Goal: Task Accomplishment & Management: Complete application form

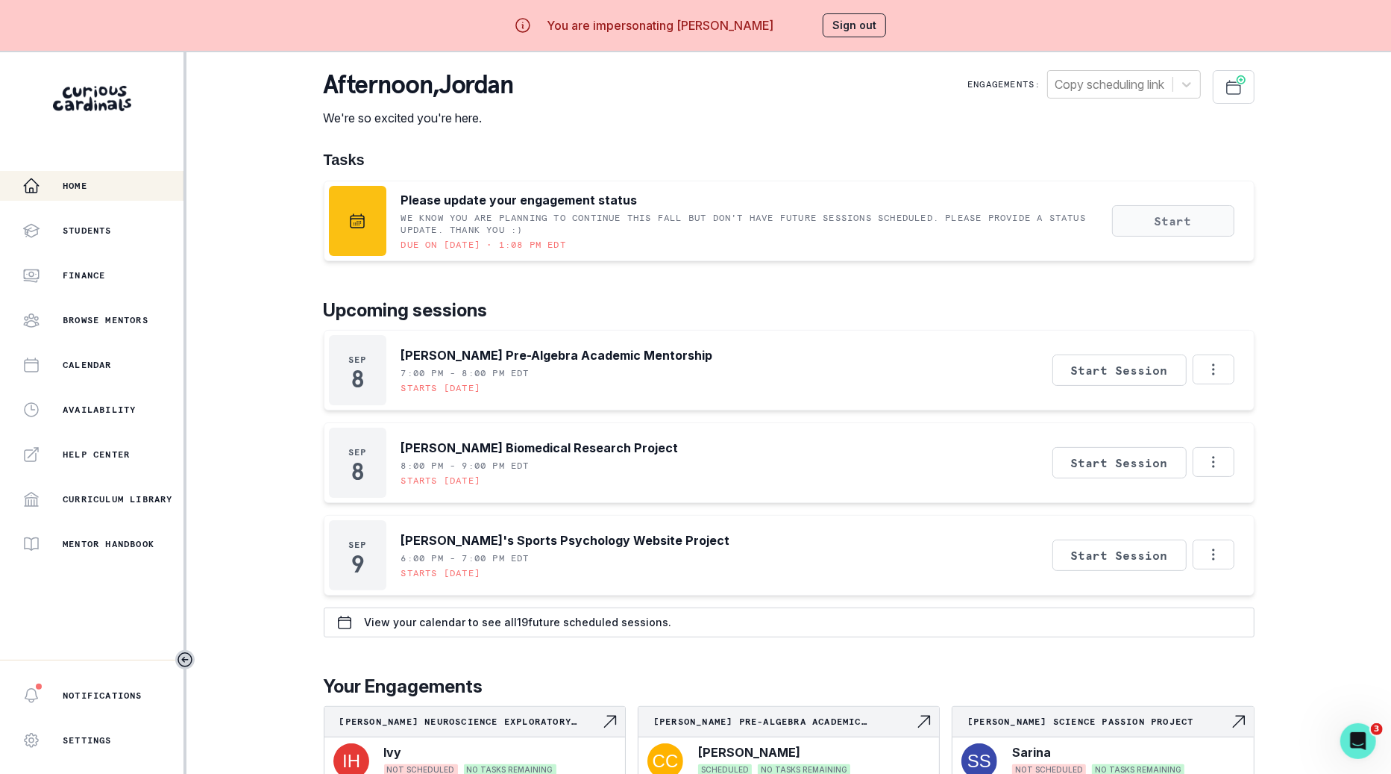
click at [1170, 220] on button "Start" at bounding box center [1173, 220] width 122 height 31
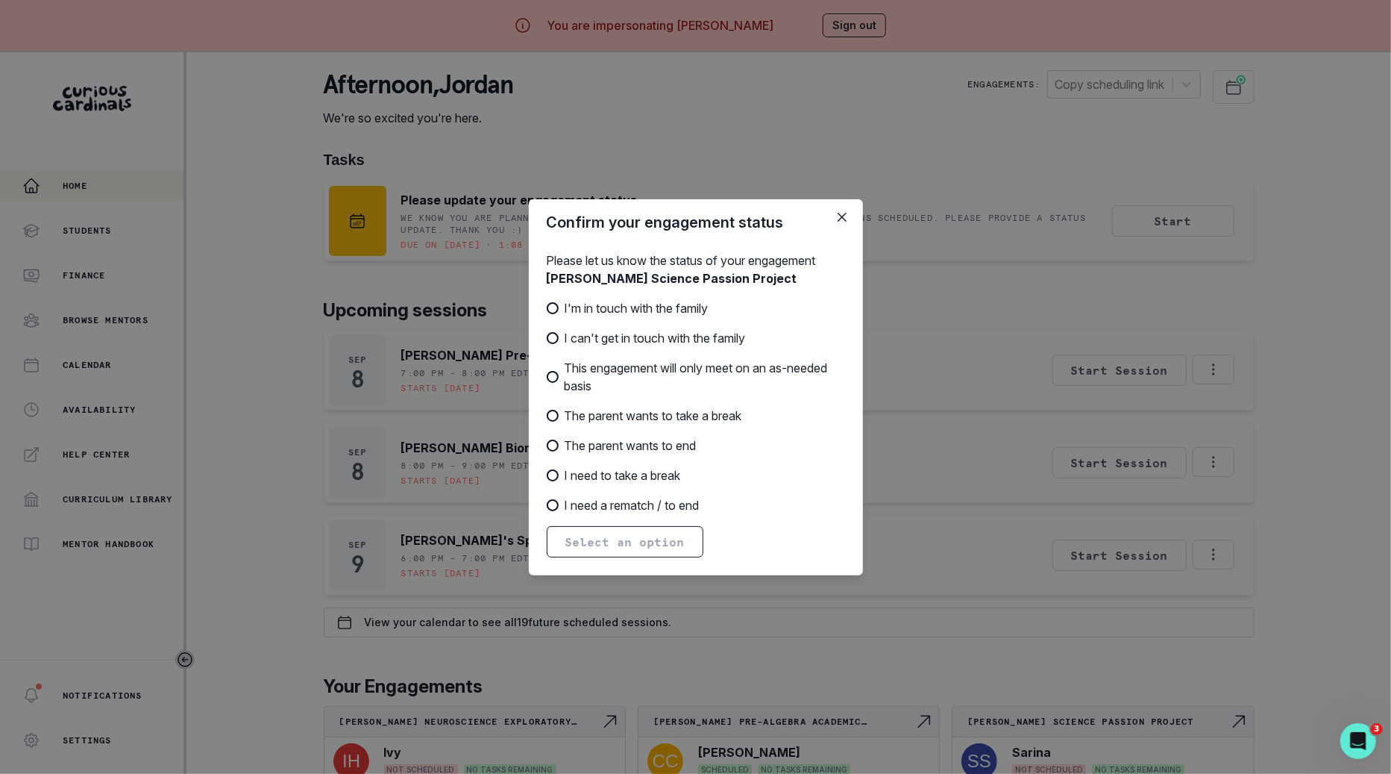
click at [697, 310] on span "I'm in touch with the family" at bounding box center [637, 308] width 144 height 18
click at [547, 308] on input "I'm in touch with the family" at bounding box center [546, 307] width 1 height 1
radio input "true"
click at [593, 540] on button "Next" at bounding box center [580, 541] width 67 height 31
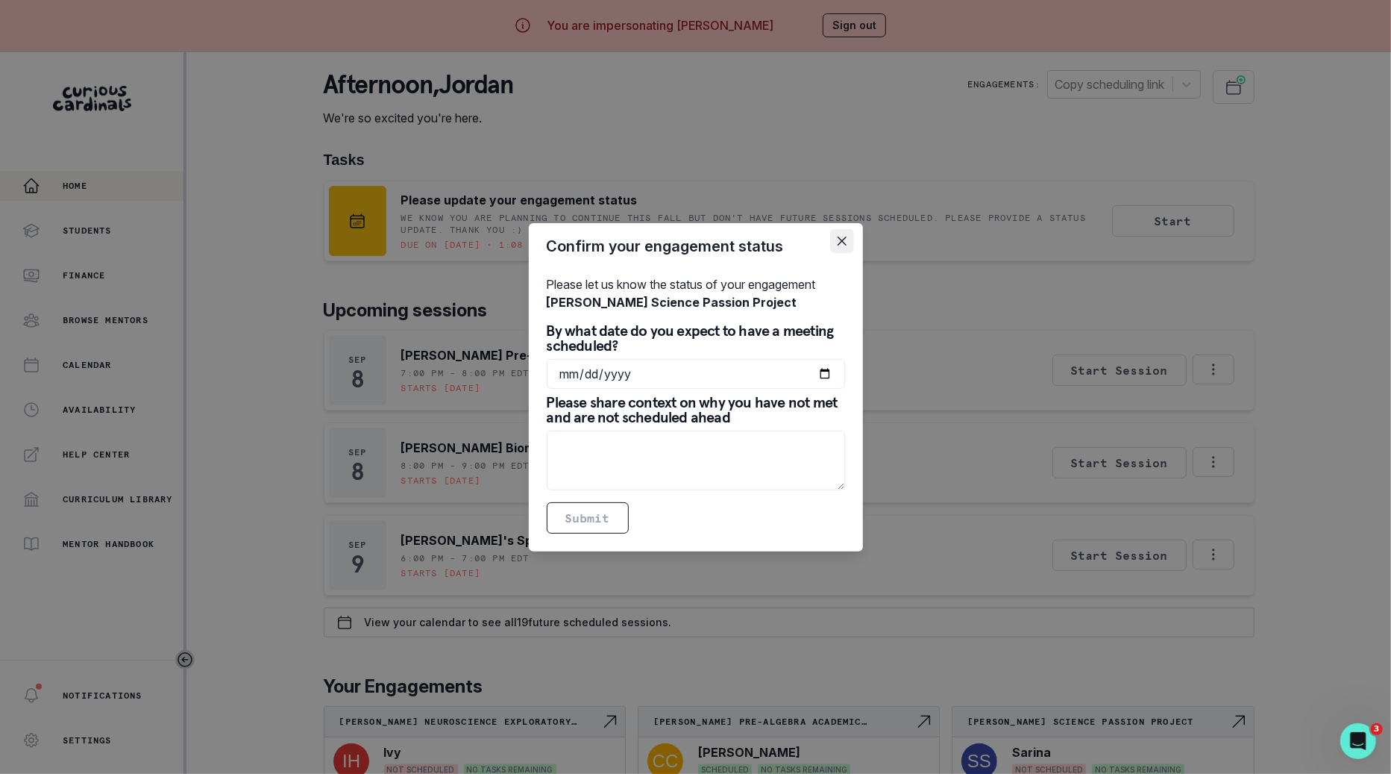
click at [838, 251] on button "Close" at bounding box center [842, 241] width 24 height 24
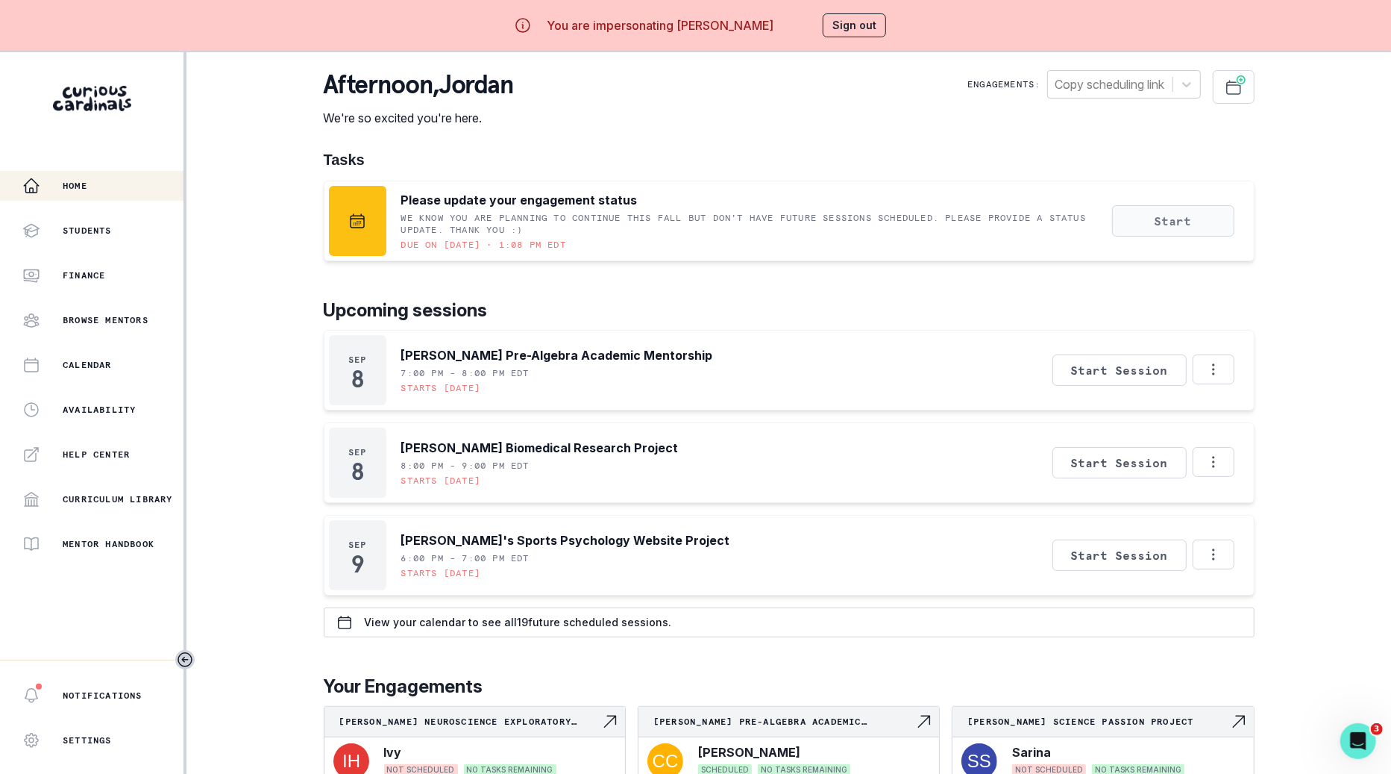
click at [1123, 222] on button "Start" at bounding box center [1173, 220] width 122 height 31
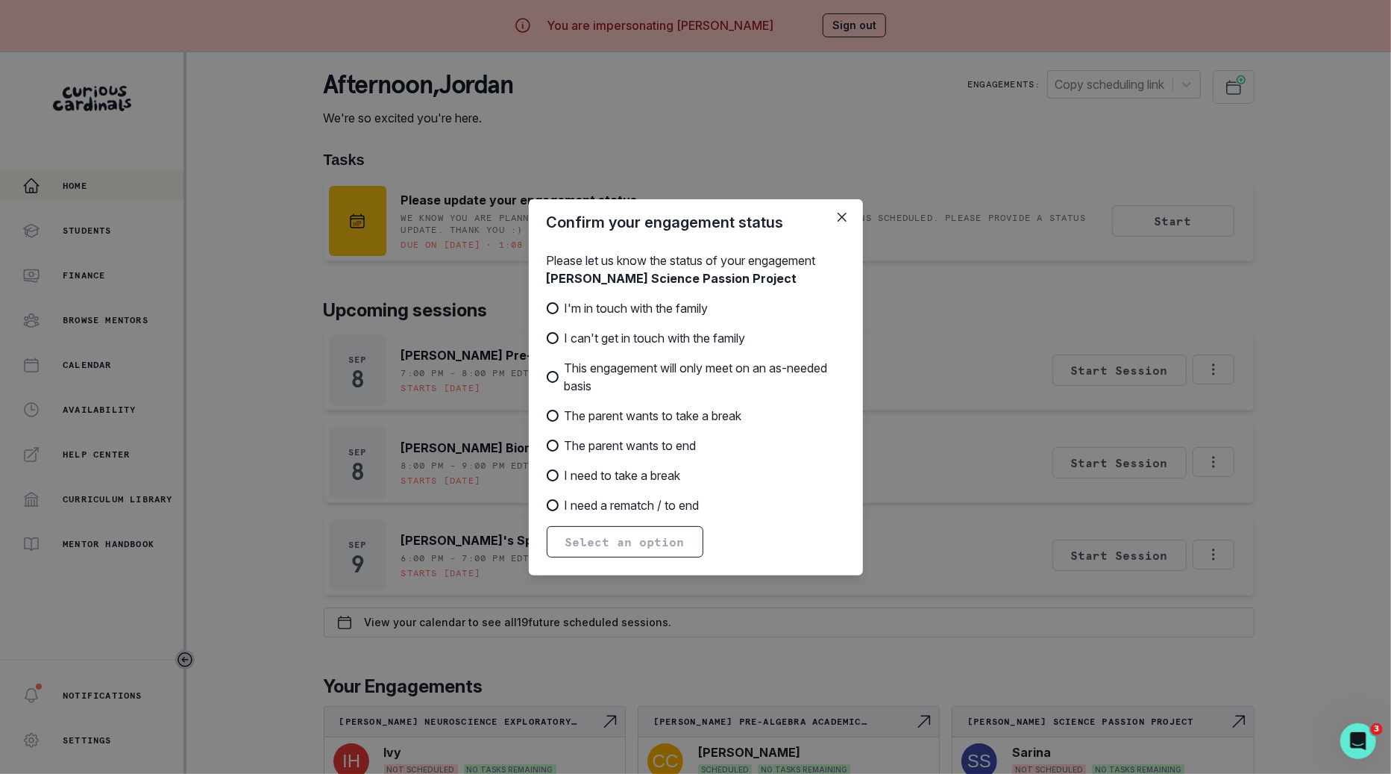
click at [668, 380] on span "This engagement will only meet on an as-needed basis" at bounding box center [705, 377] width 280 height 36
click at [547, 377] on input "This engagement will only meet on an as-needed basis" at bounding box center [546, 376] width 1 height 1
radio input "true"
click at [671, 350] on div "I'm in touch with the family I can't get in touch with the family This engageme…" at bounding box center [696, 406] width 298 height 215
click at [681, 337] on span "I can't get in touch with the family" at bounding box center [655, 338] width 181 height 18
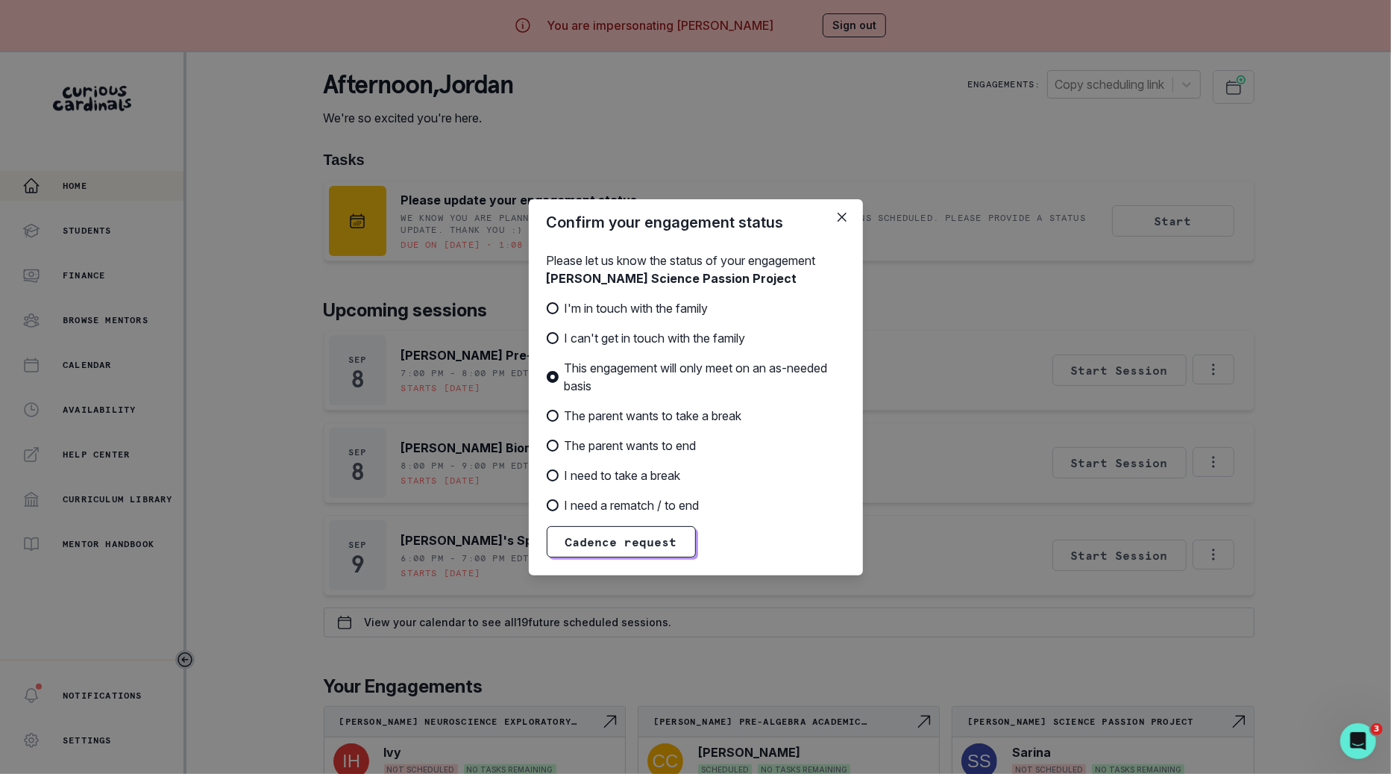
click at [547, 337] on input "I can't get in touch with the family" at bounding box center [546, 337] width 1 height 1
radio input "true"
click at [601, 547] on button "Next" at bounding box center [580, 541] width 67 height 31
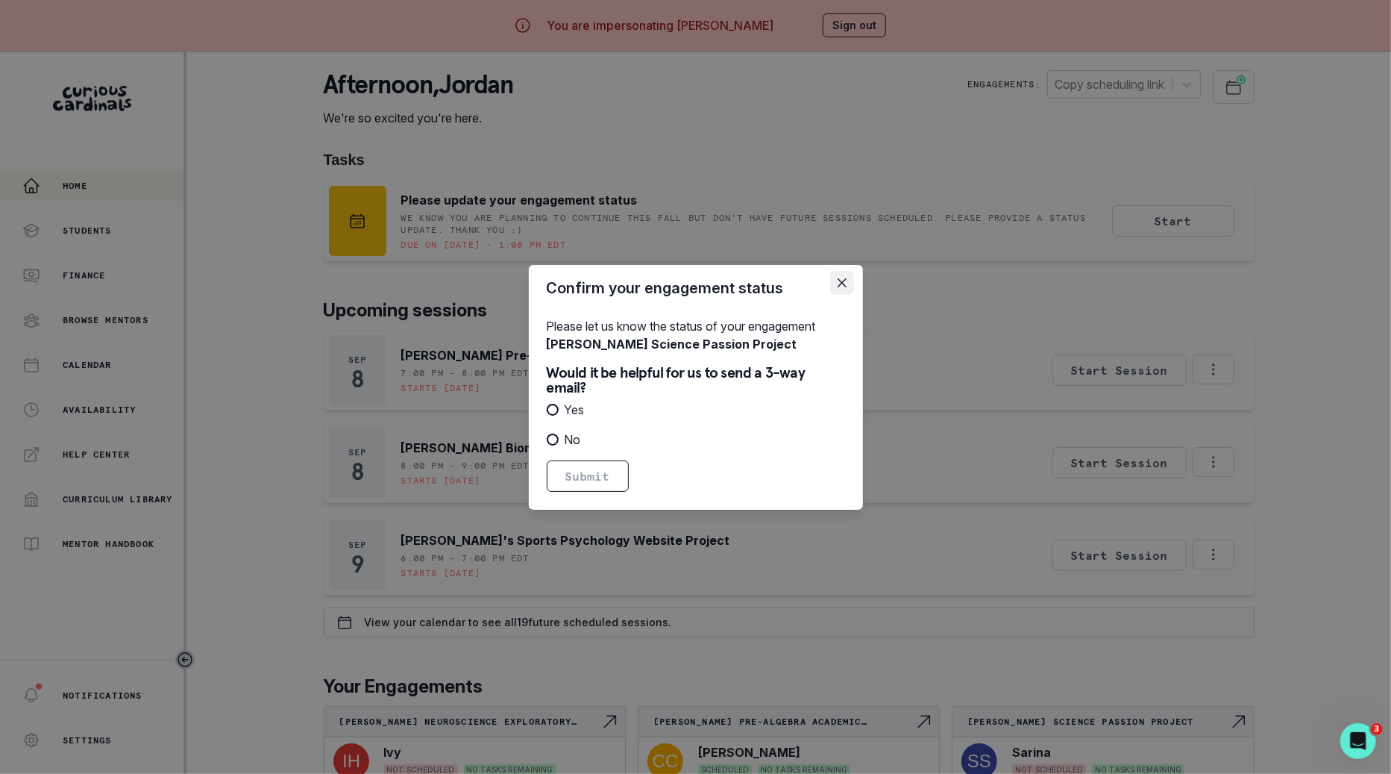
click at [850, 287] on button "Close" at bounding box center [842, 283] width 24 height 24
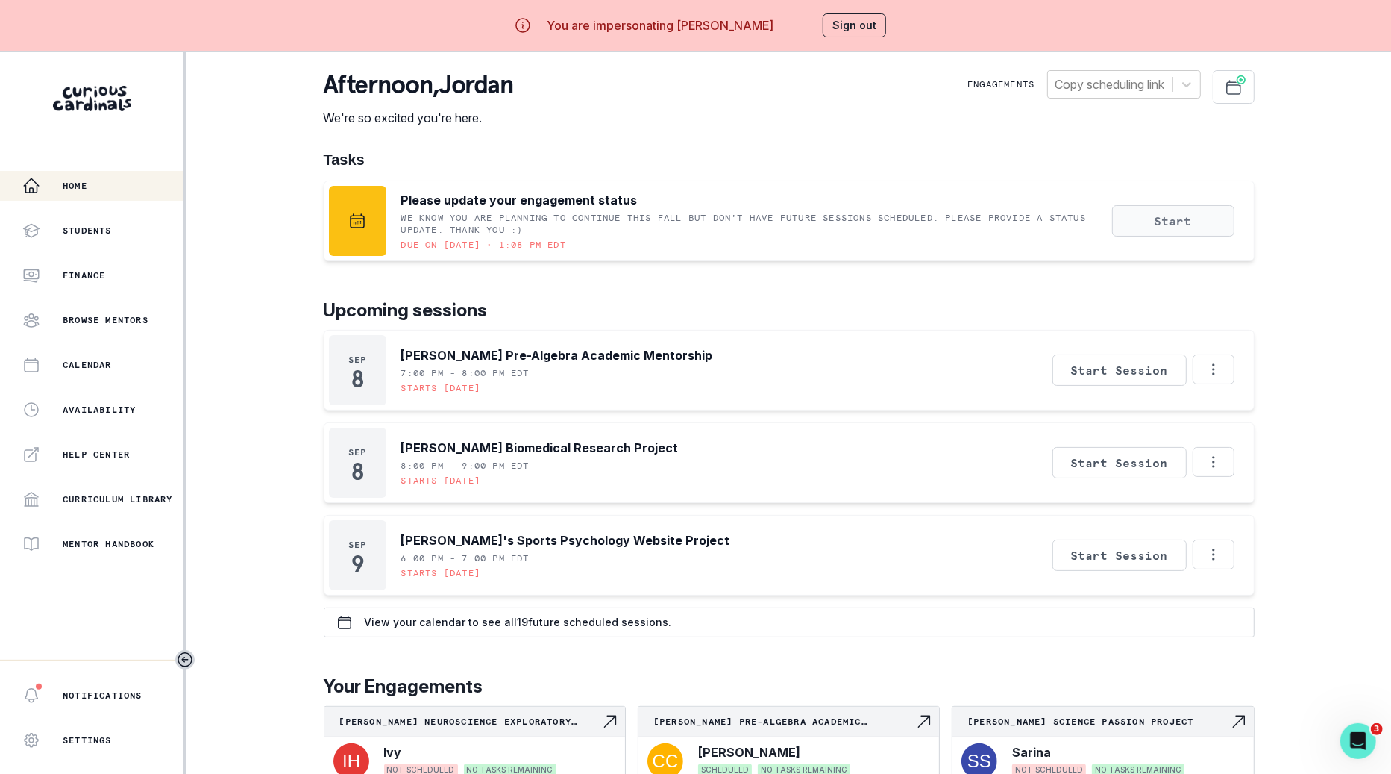
click at [1196, 225] on button "Start" at bounding box center [1173, 220] width 122 height 31
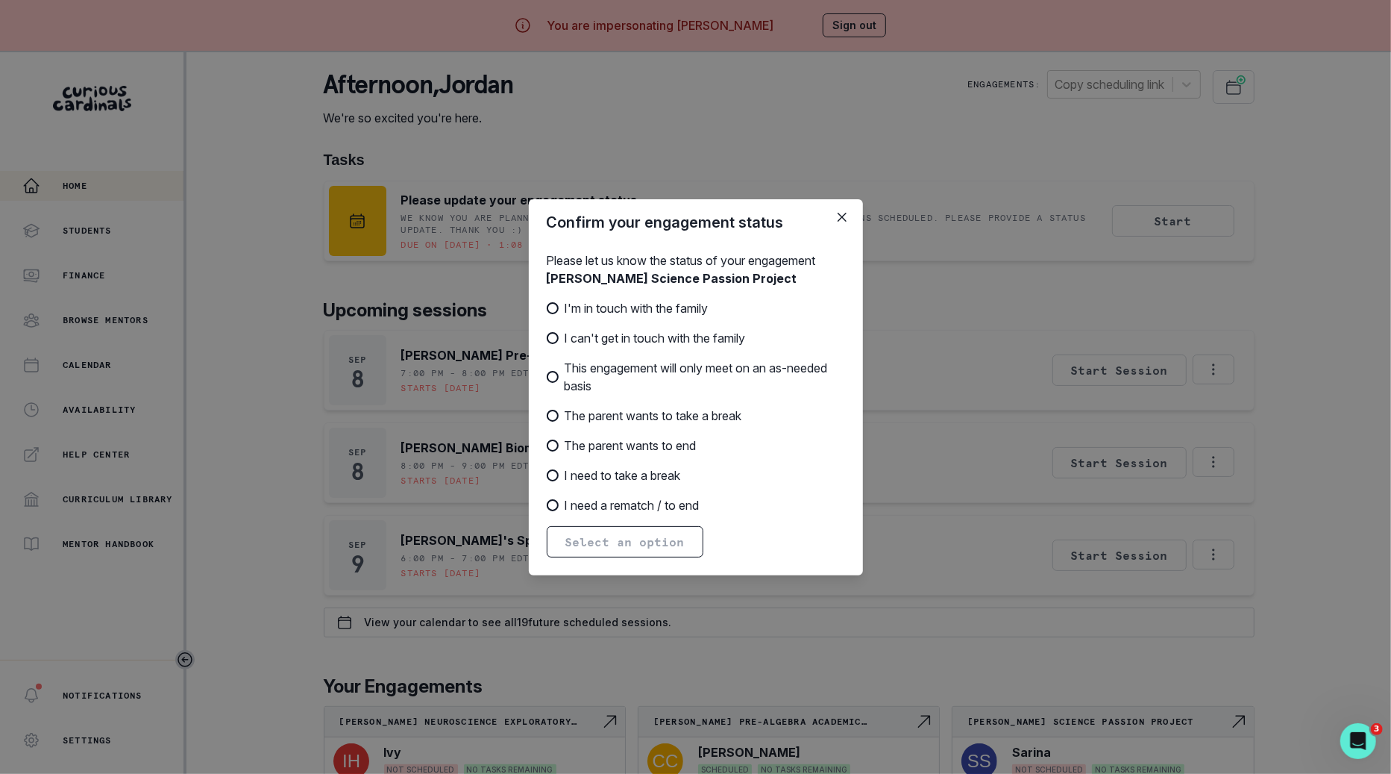
click at [668, 442] on span "The parent wants to end" at bounding box center [631, 445] width 132 height 18
click at [547, 445] on input "The parent wants to end" at bounding box center [546, 445] width 1 height 1
radio input "true"
click at [735, 415] on span "The parent wants to take a break" at bounding box center [654, 416] width 178 height 18
click at [547, 415] on input "The parent wants to take a break" at bounding box center [546, 415] width 1 height 1
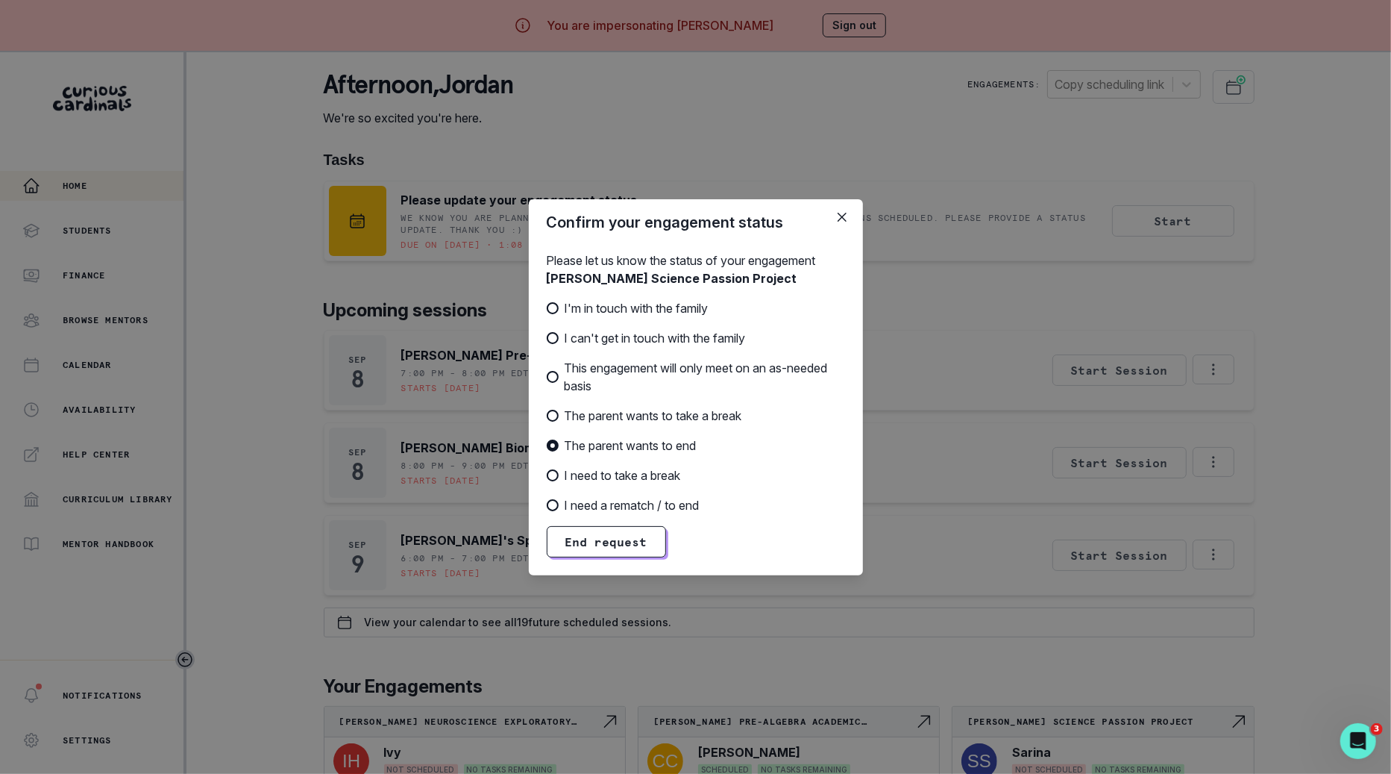
radio input "true"
click at [668, 472] on span "I need to take a break" at bounding box center [623, 475] width 116 height 18
click at [547, 474] on input "I need to take a break" at bounding box center [546, 474] width 1 height 1
radio input "true"
click at [673, 507] on span "I need a rematch / to end" at bounding box center [632, 505] width 135 height 18
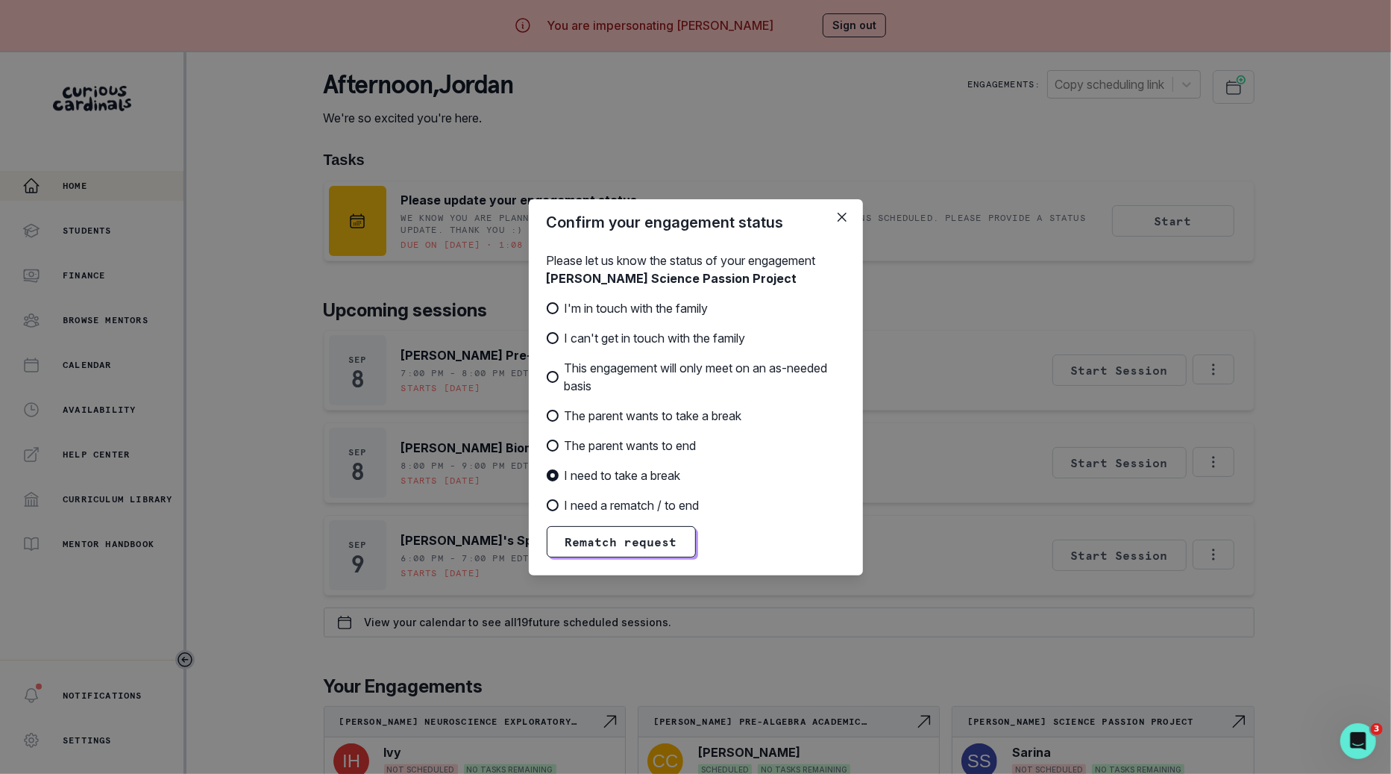
click at [547, 505] on input "I need a rematch / to end" at bounding box center [546, 504] width 1 height 1
radio input "true"
click at [697, 309] on span "I'm in touch with the family" at bounding box center [637, 308] width 144 height 18
click at [547, 308] on input "I'm in touch with the family" at bounding box center [546, 307] width 1 height 1
radio input "true"
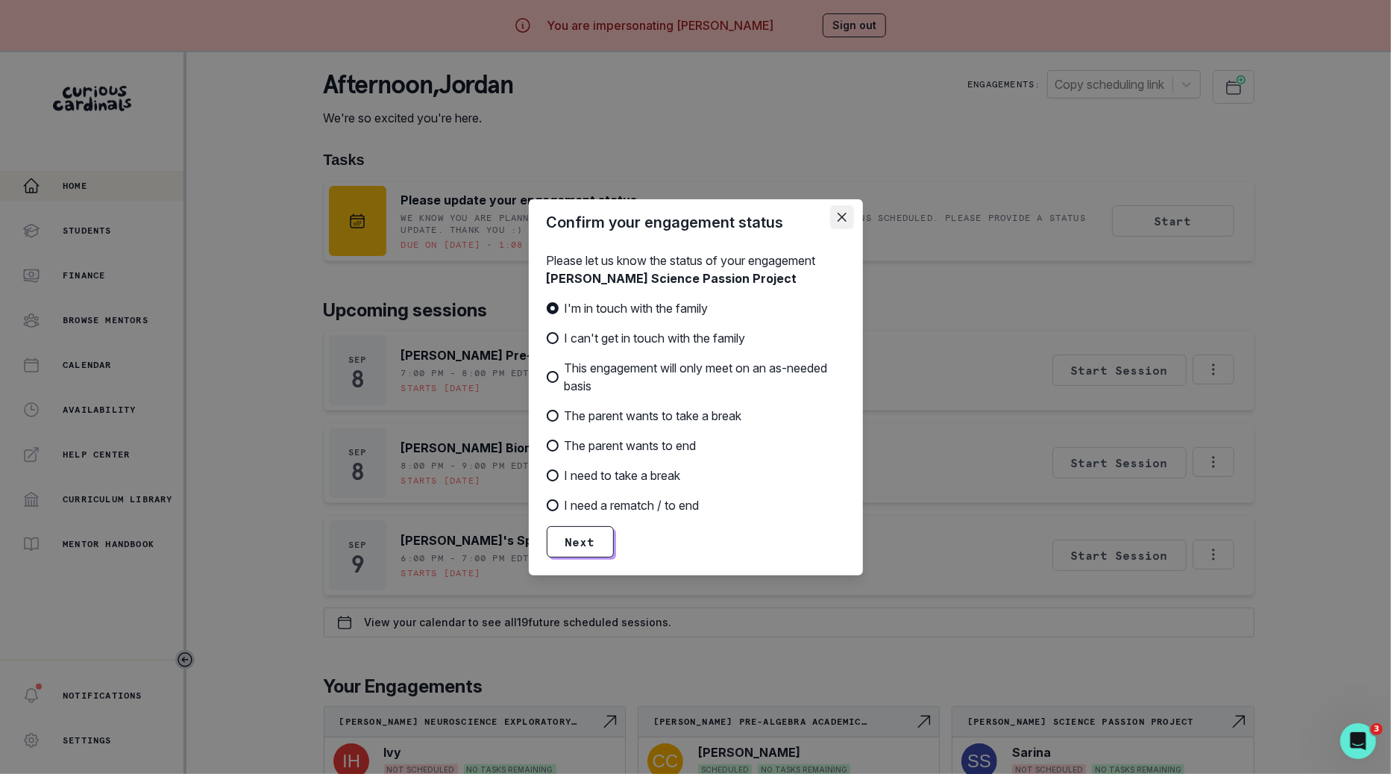
click at [840, 211] on button "Close" at bounding box center [842, 217] width 24 height 24
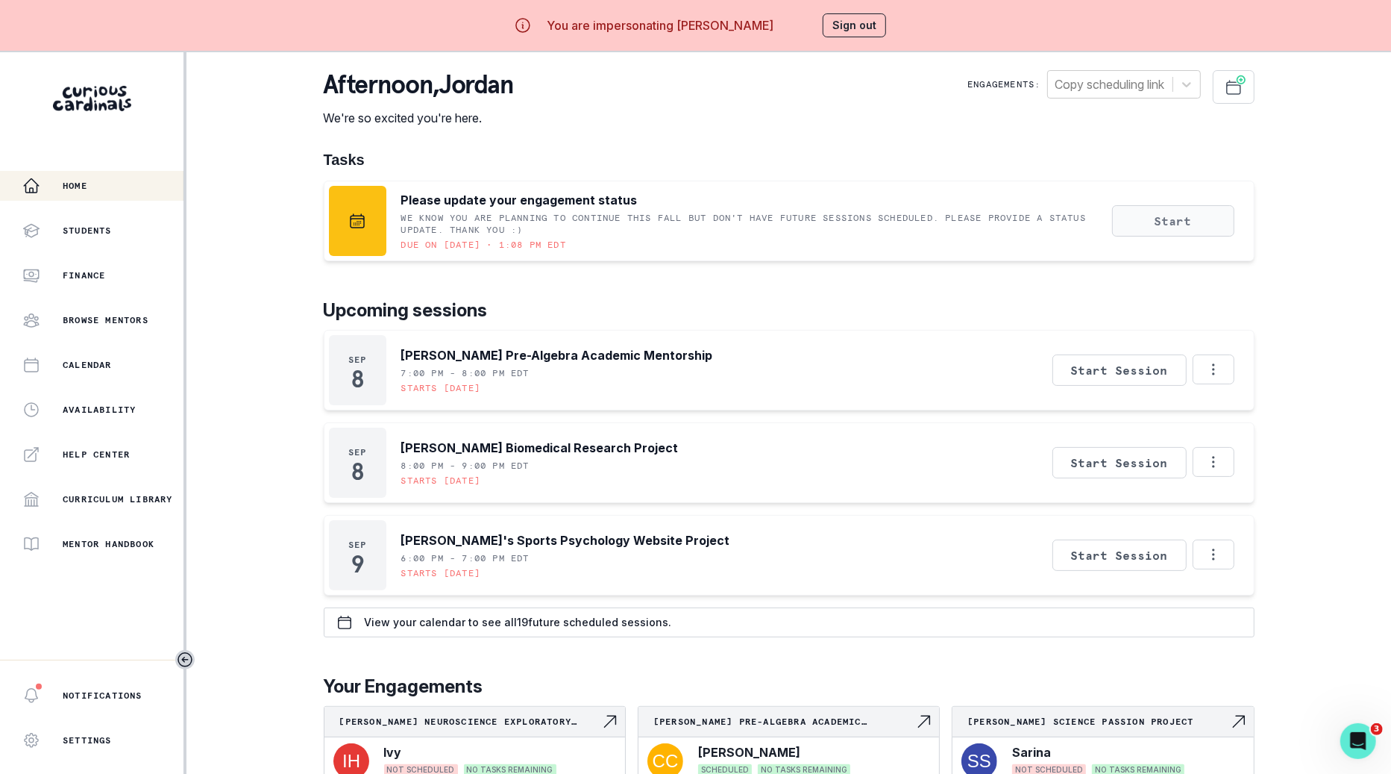
click at [1179, 224] on button "Start" at bounding box center [1173, 220] width 122 height 31
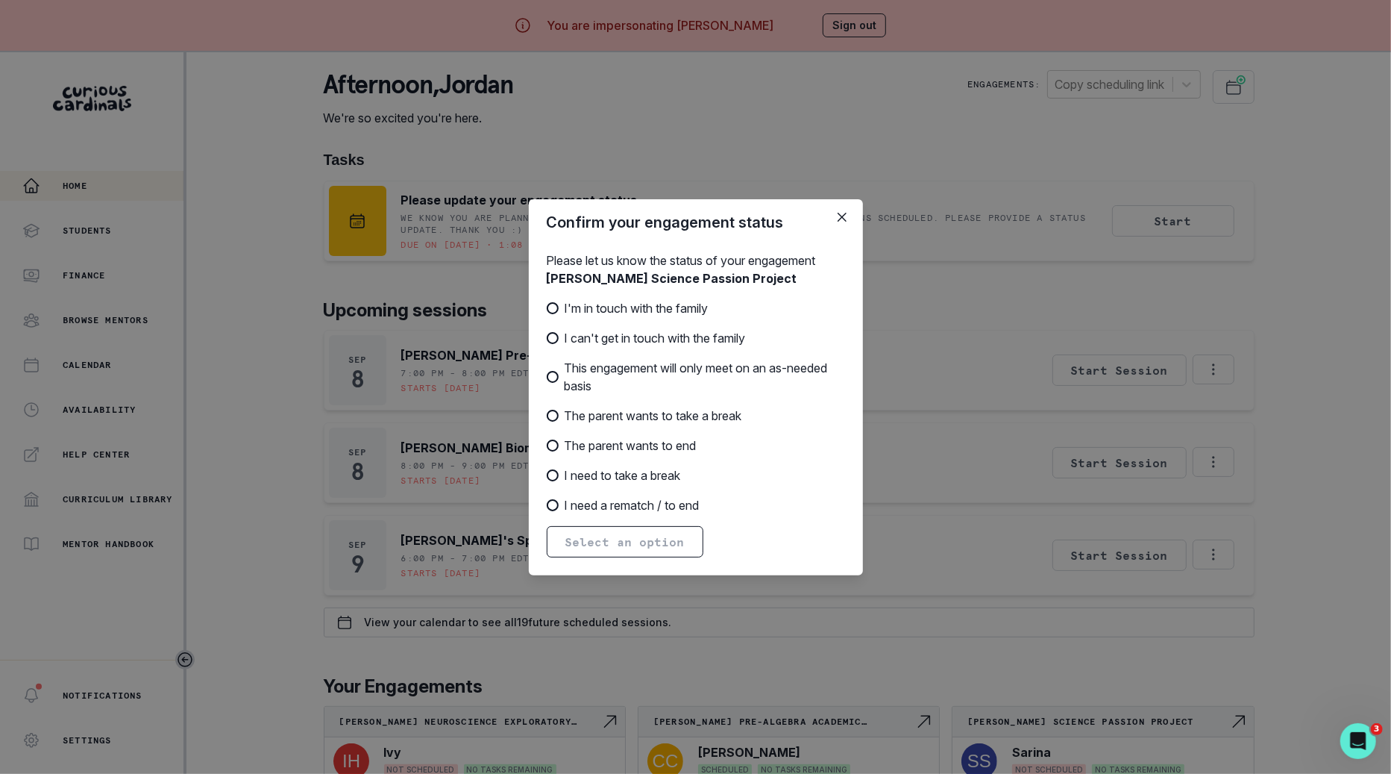
click at [1169, 233] on div "Confirm your engagement status Please let us know the status of your engagement…" at bounding box center [695, 387] width 1391 height 774
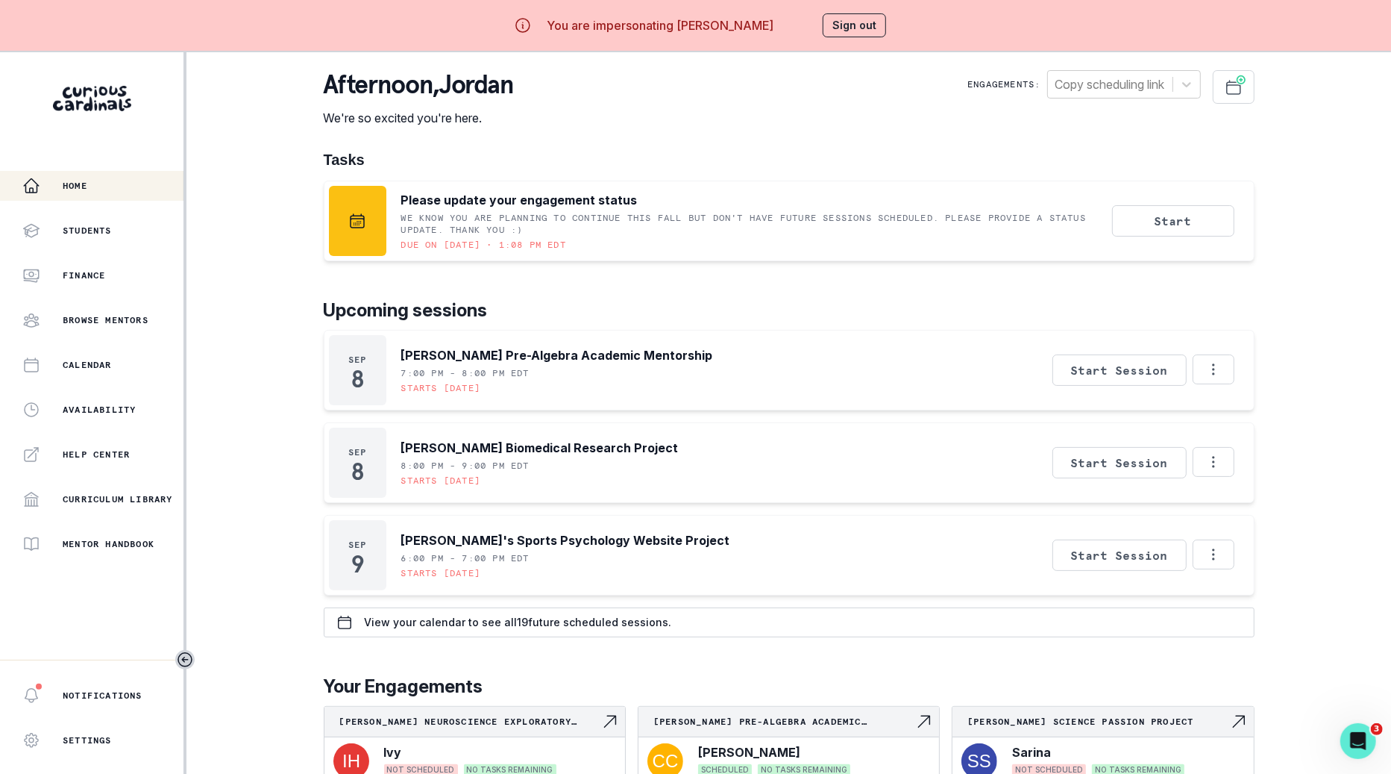
click at [857, 22] on button "Sign out" at bounding box center [854, 25] width 63 height 24
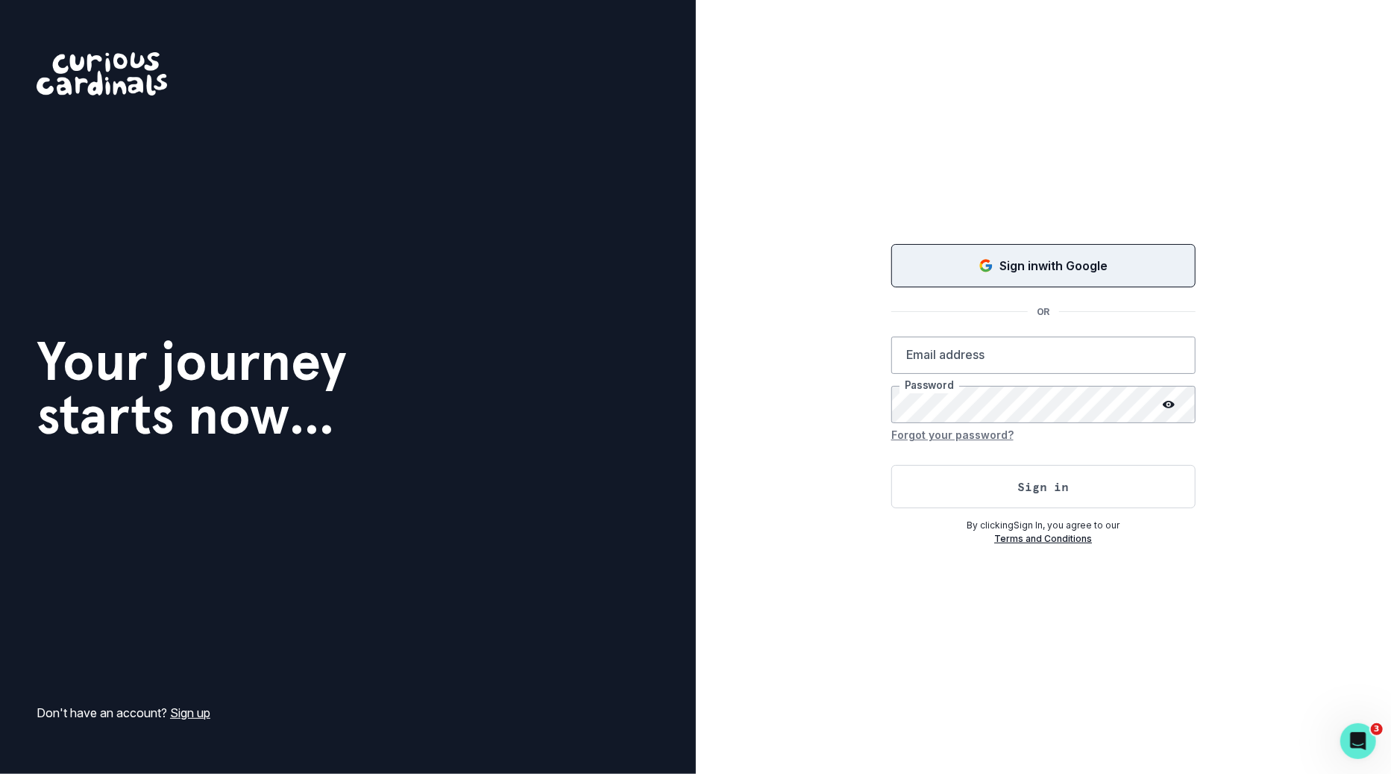
click at [970, 265] on div "Sign in with Google" at bounding box center [1043, 266] width 267 height 18
